Goal: Find specific page/section: Find specific page/section

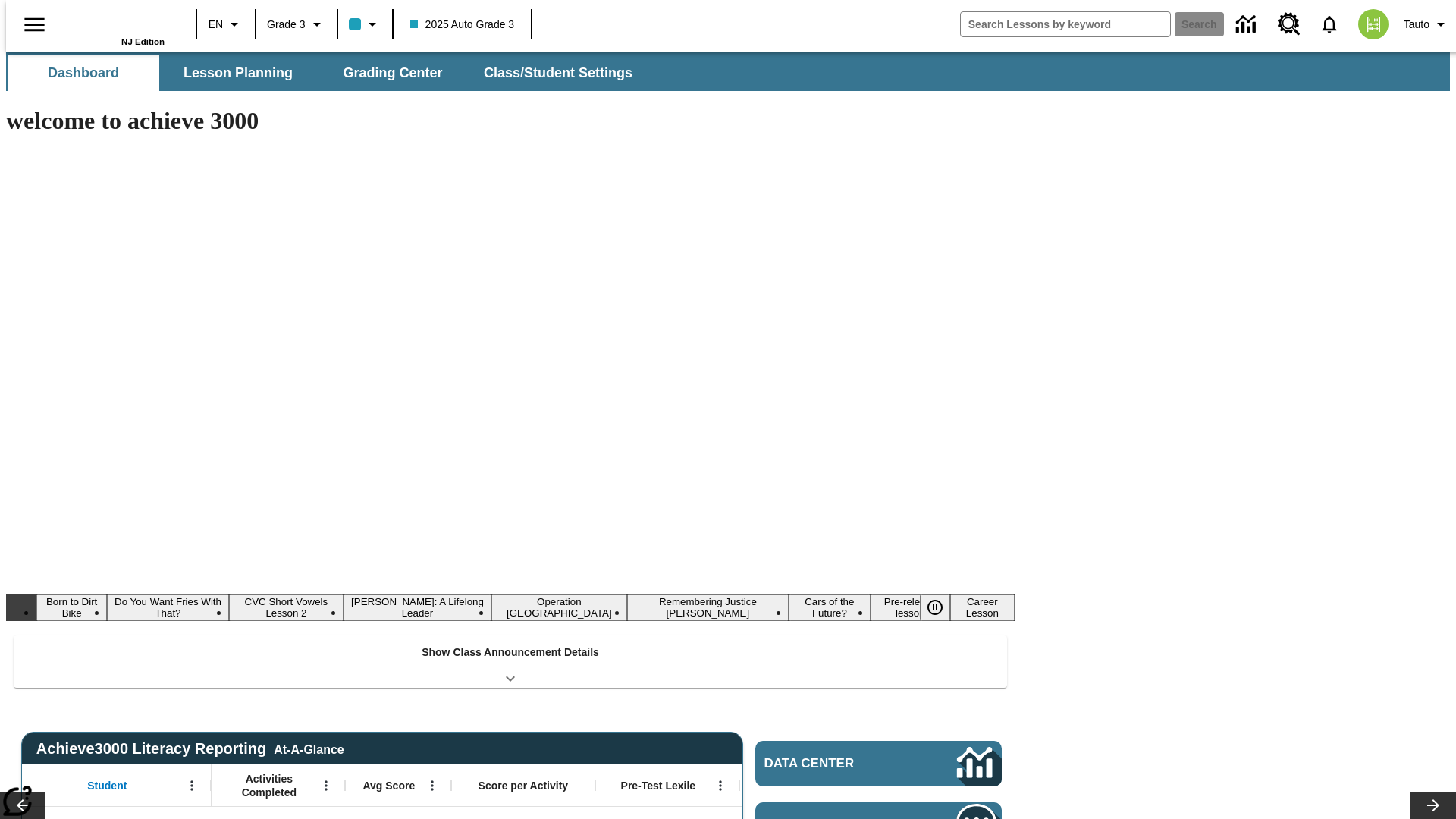
type input "-1"
click at [232, 73] on span "Lesson Planning" at bounding box center [238, 73] width 109 height 17
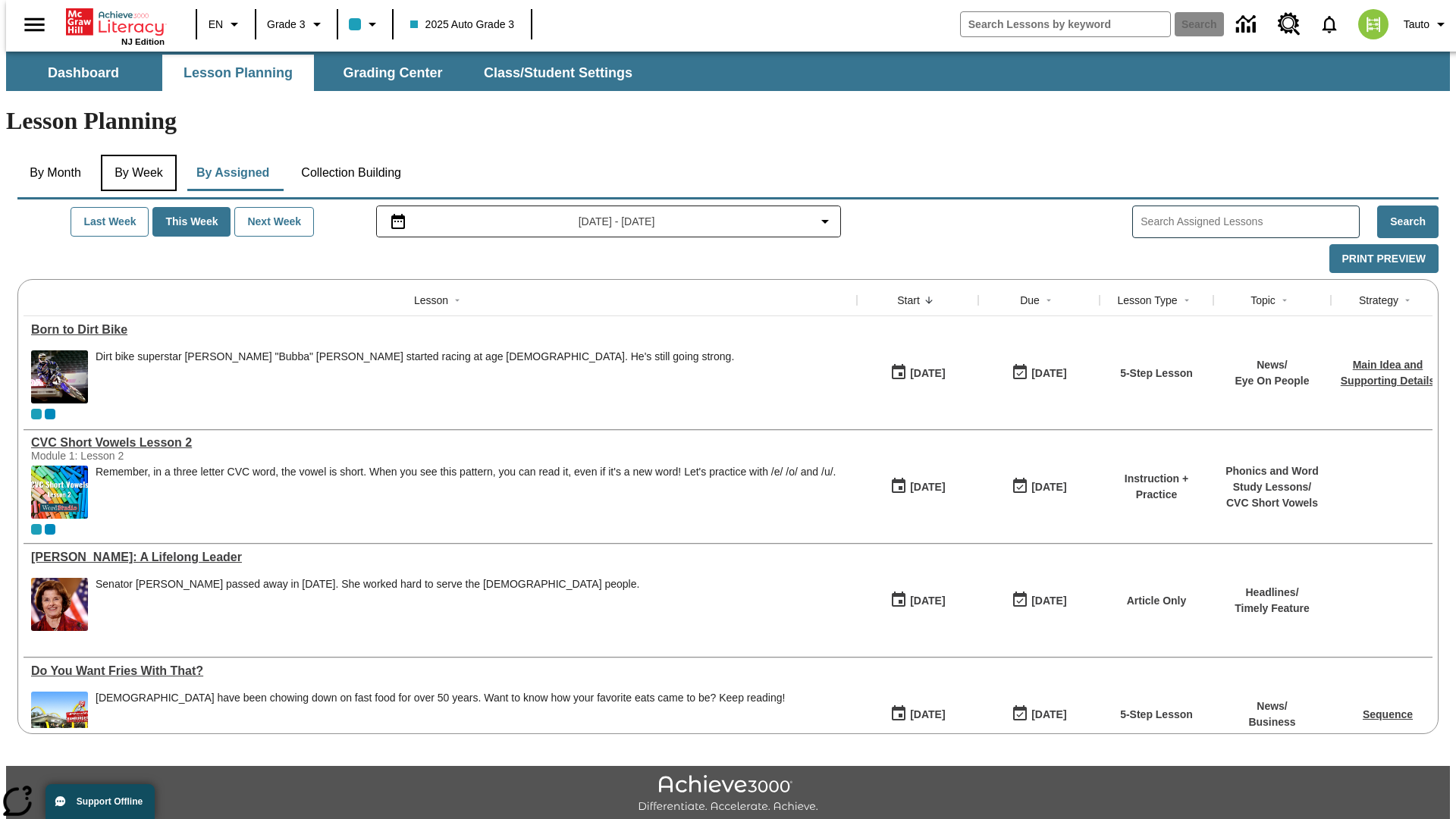
click at [136, 155] on button "By Week" at bounding box center [139, 173] width 76 height 36
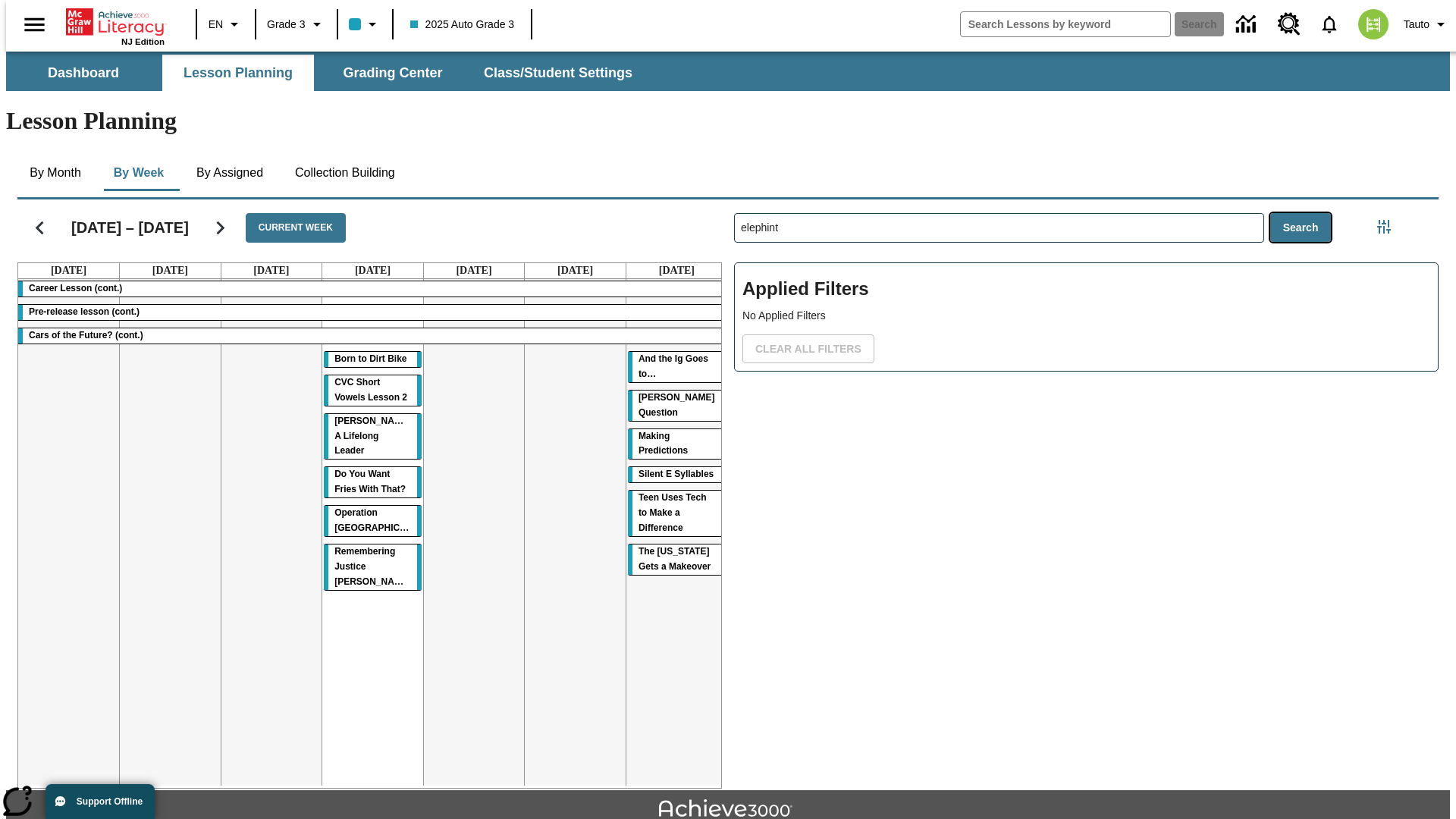
click at [1304, 213] on button "Search" at bounding box center [1300, 228] width 61 height 29
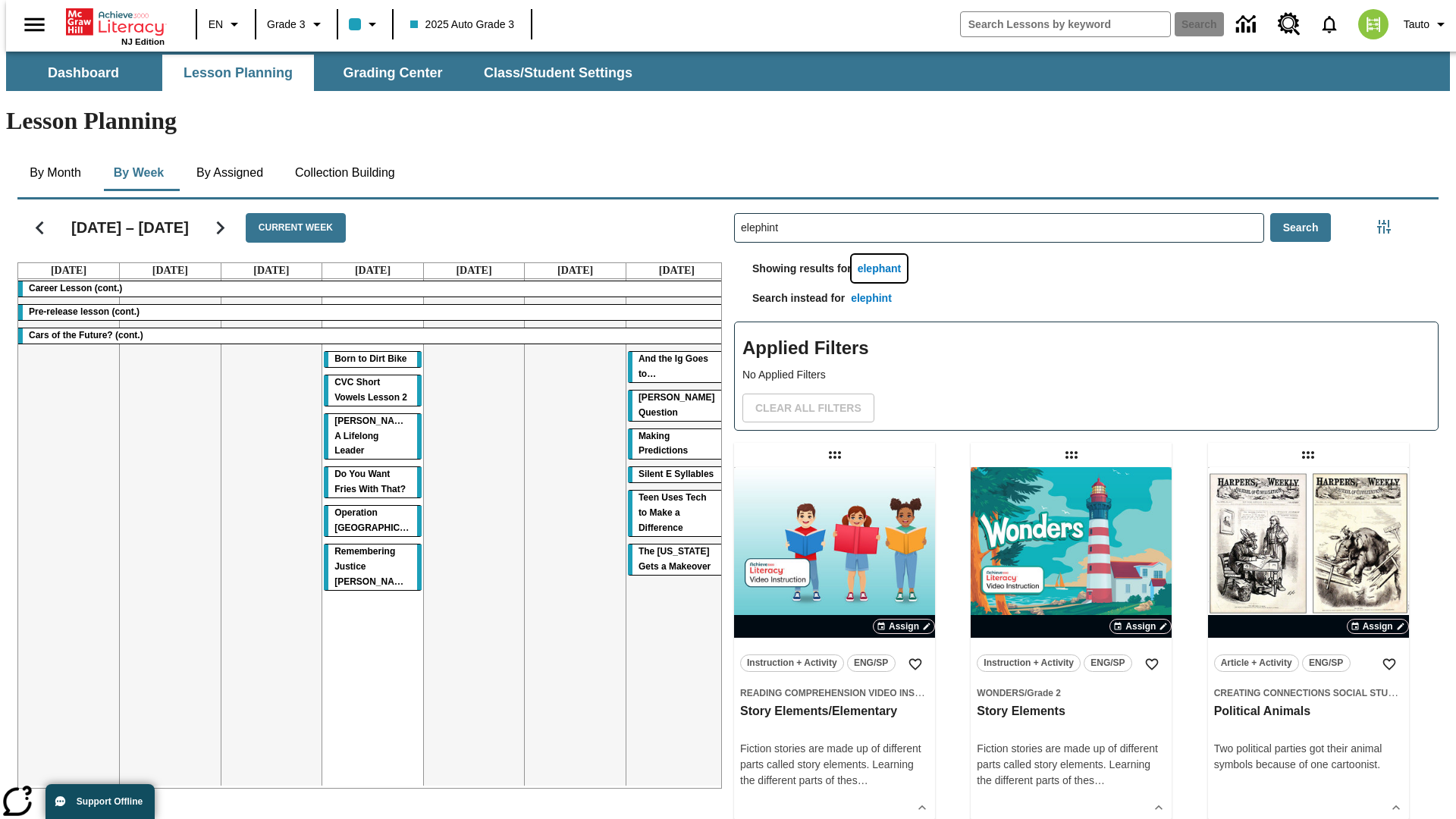
click at [882, 254] on button "elephant" at bounding box center [880, 268] width 57 height 28
type input "elephant"
